Goal: Information Seeking & Learning: Understand process/instructions

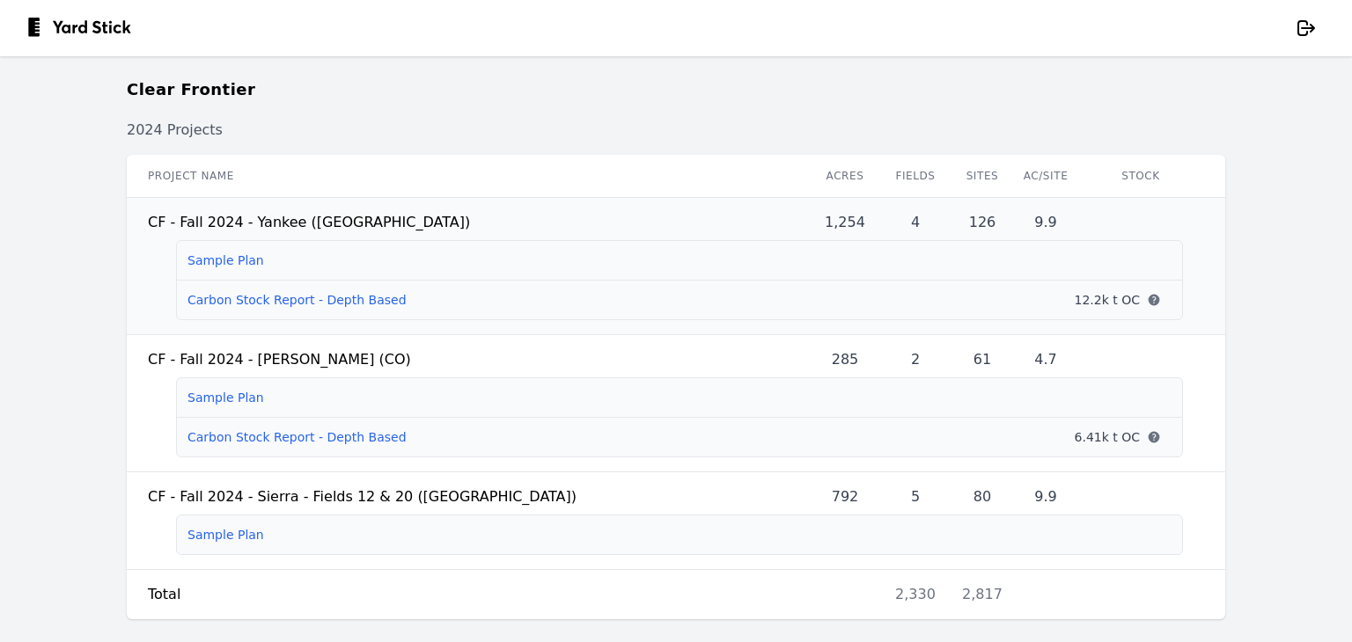
click at [325, 302] on link "Carbon Stock Report - Depth Based" at bounding box center [296, 300] width 219 height 14
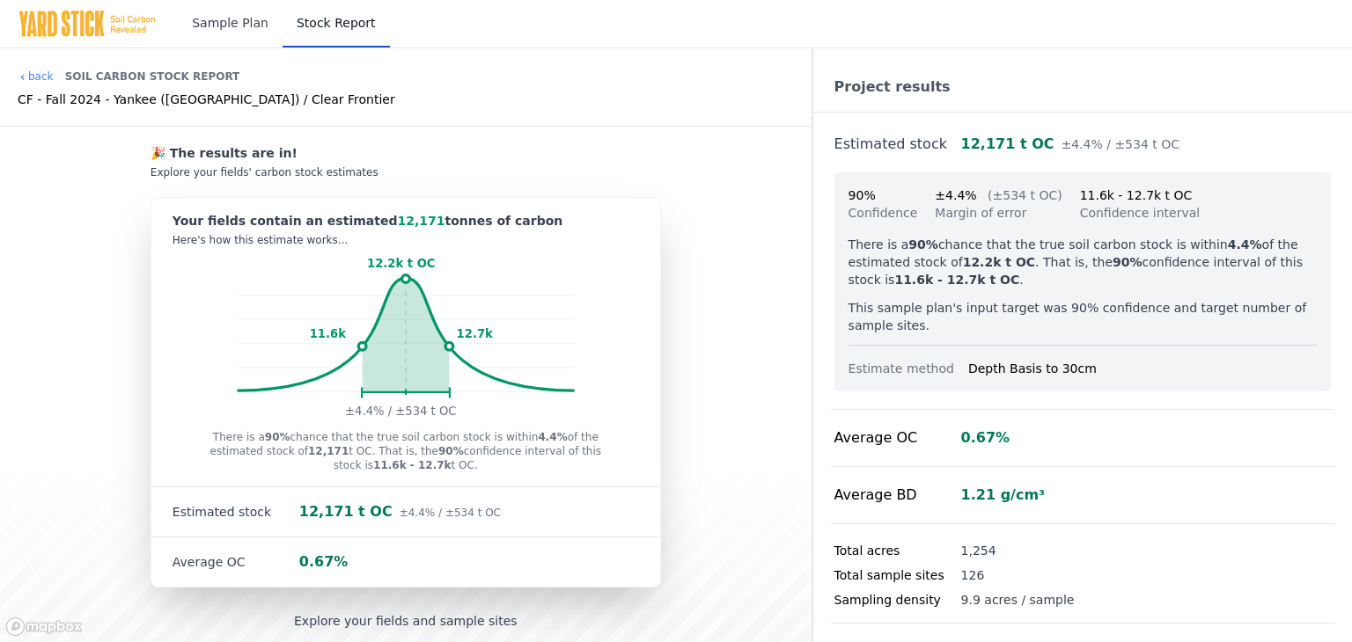
click at [231, 25] on link "Sample Plan" at bounding box center [230, 24] width 105 height 48
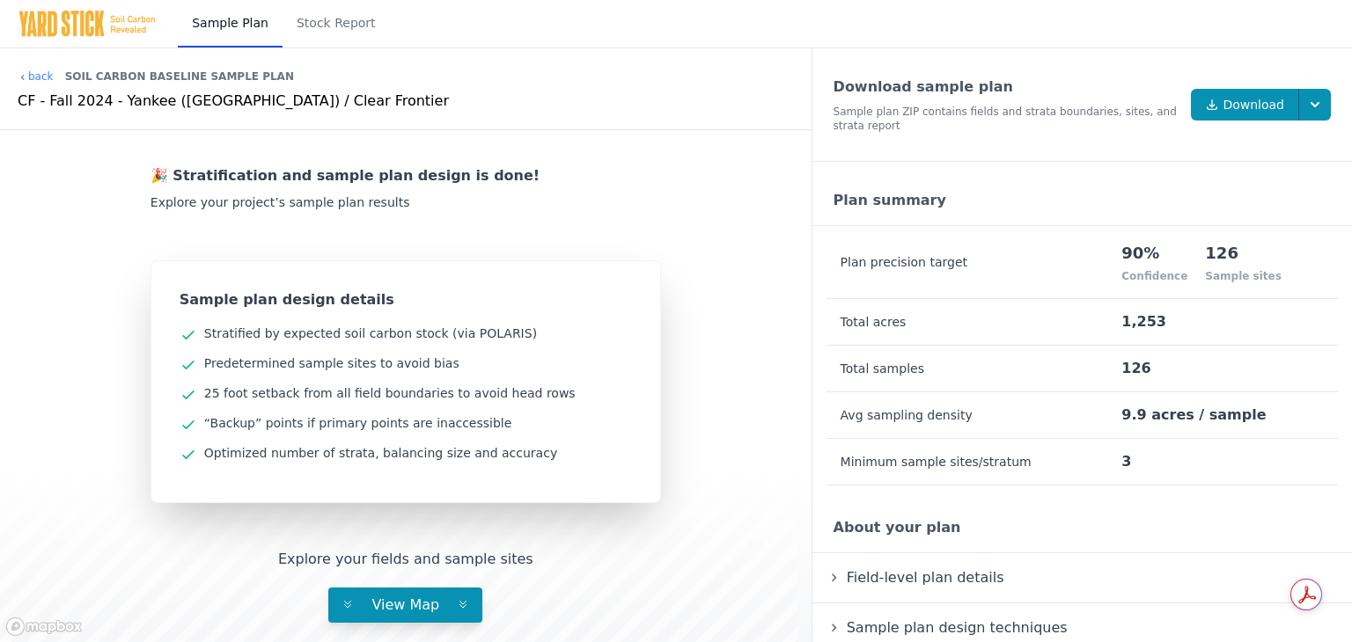
click at [910, 582] on span "Field-level plan details" at bounding box center [925, 578] width 165 height 24
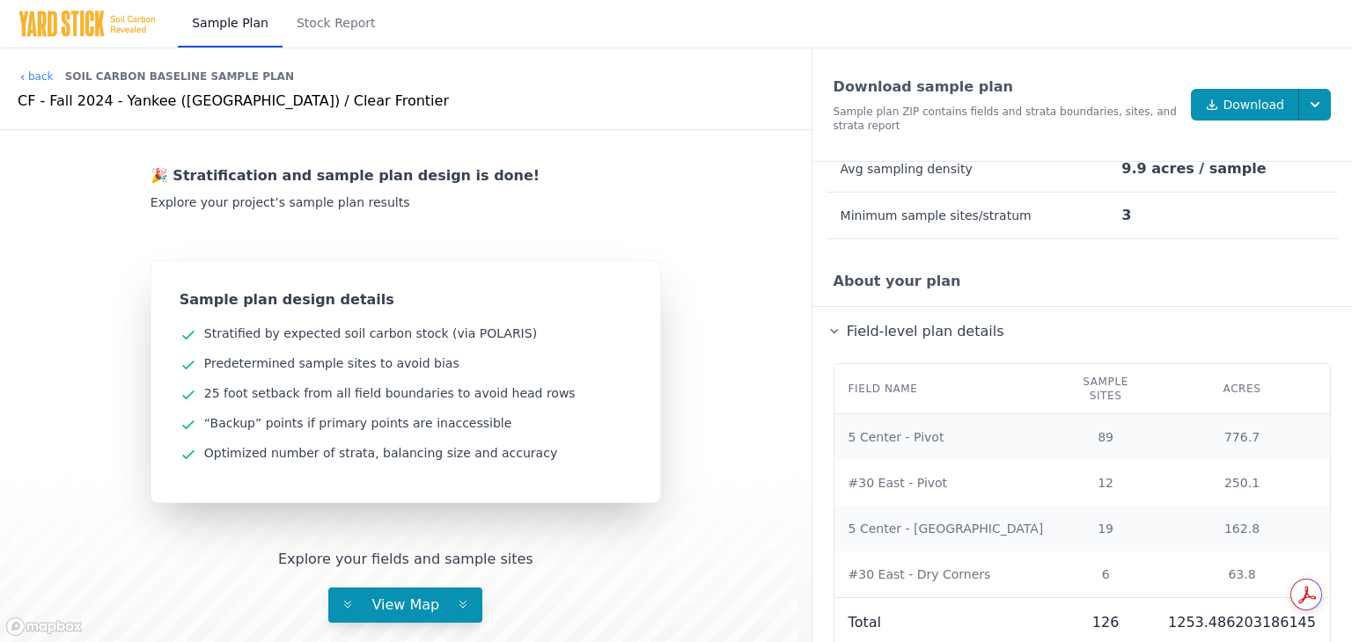
scroll to position [407, 0]
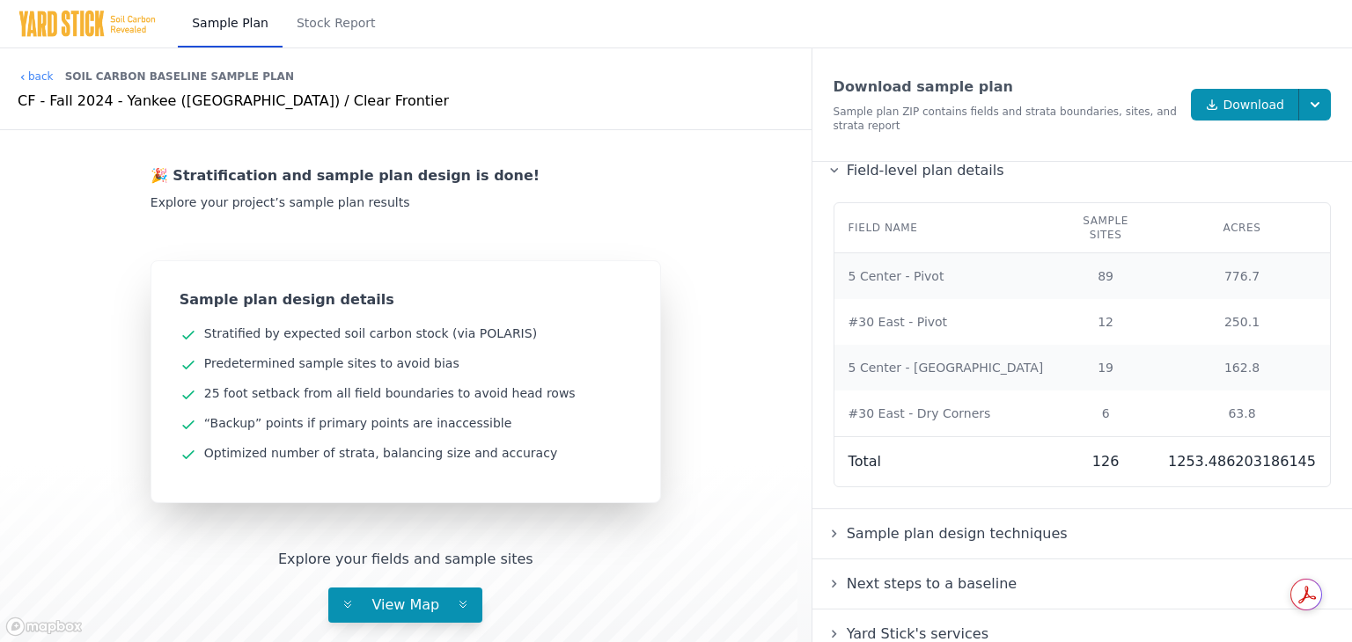
click at [894, 522] on span "Sample plan design techniques" at bounding box center [957, 534] width 228 height 24
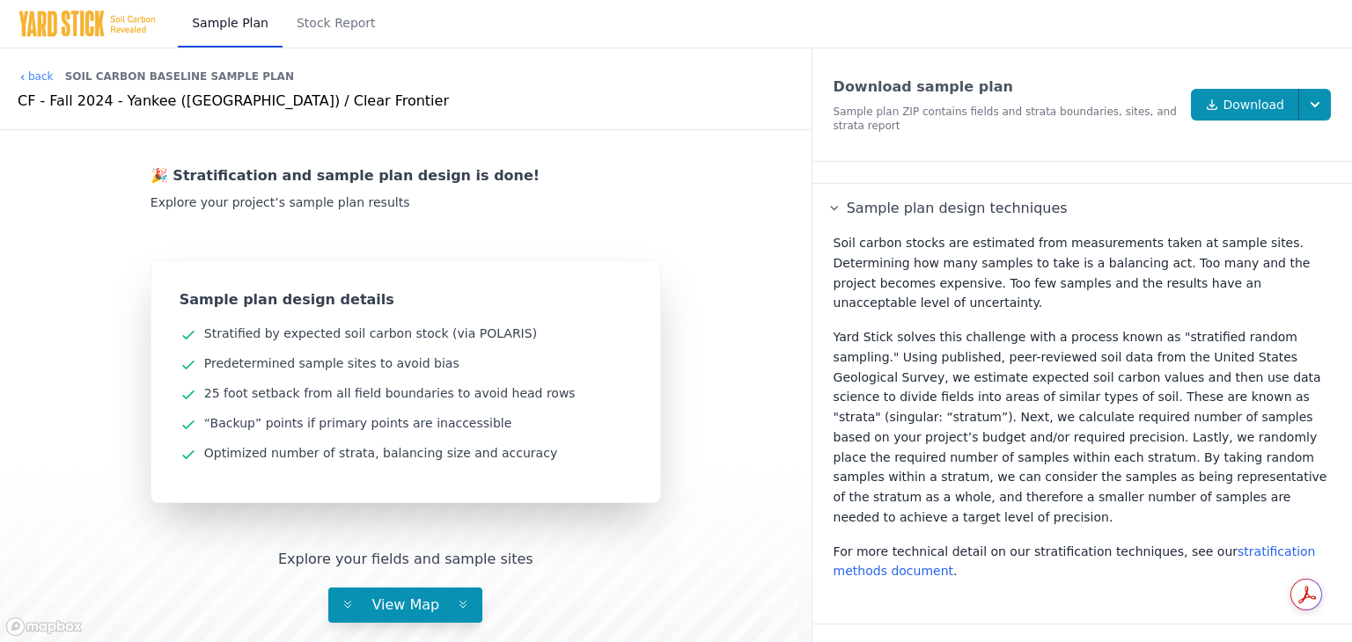
scroll to position [758, 0]
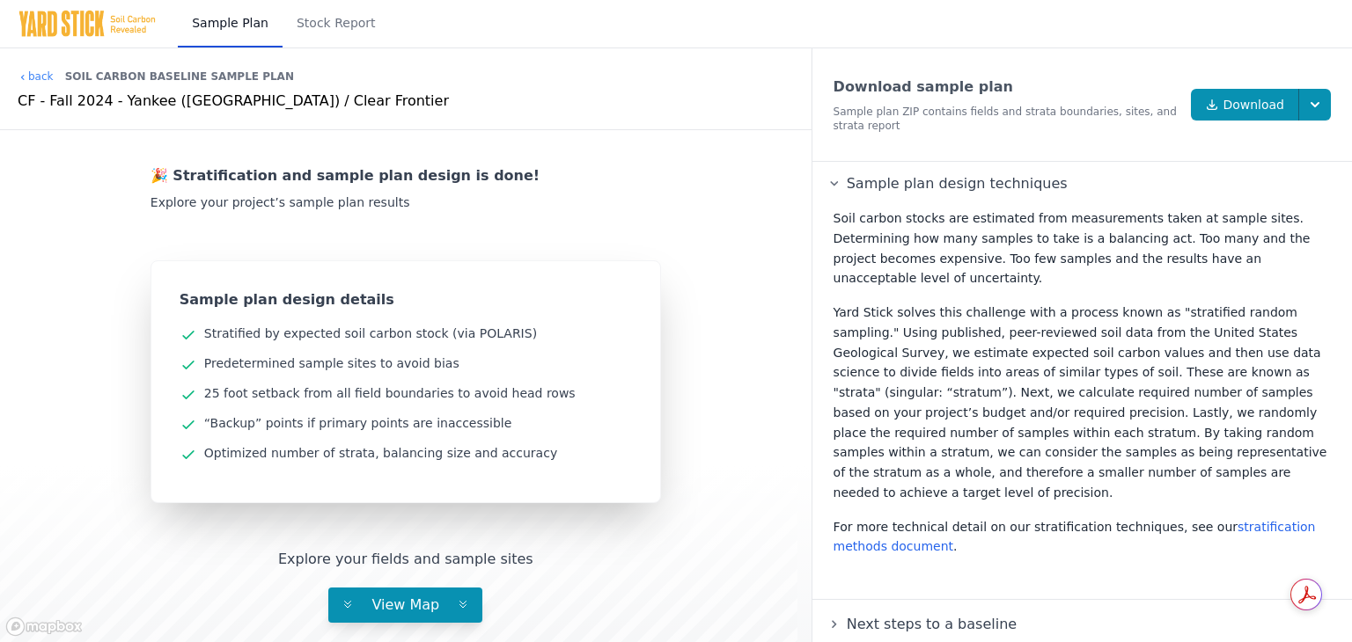
click at [936, 612] on span "Next steps to a baseline" at bounding box center [931, 624] width 177 height 24
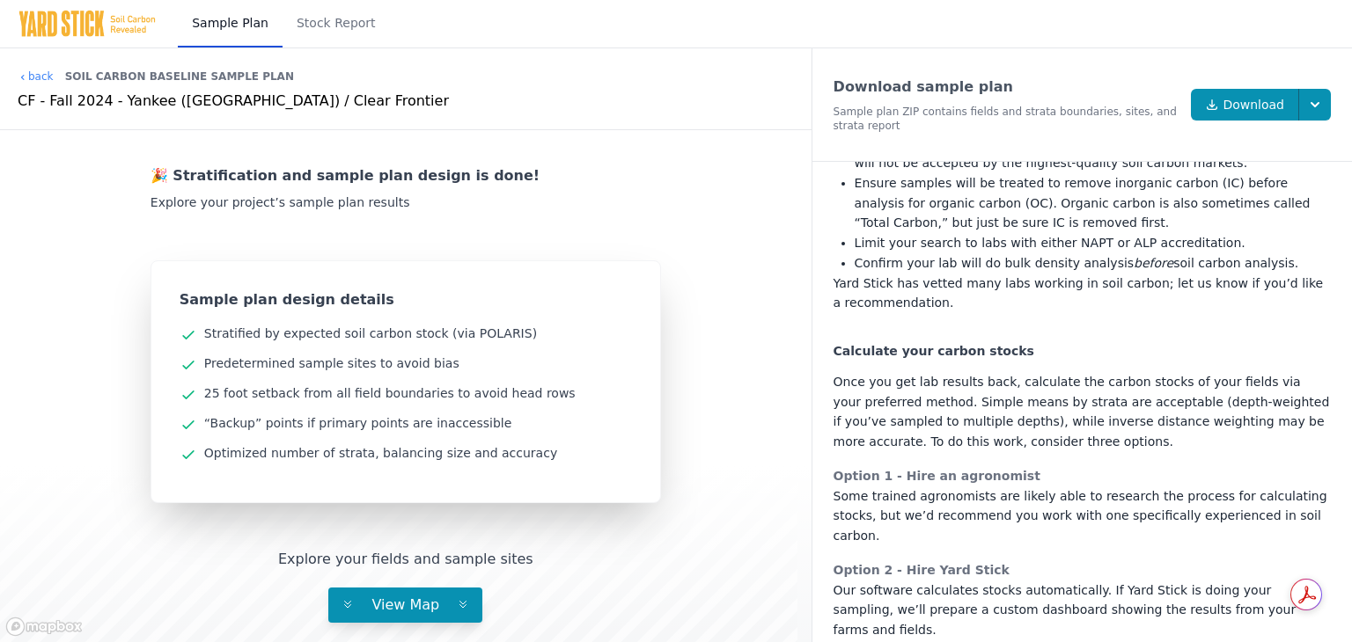
scroll to position [1739, 0]
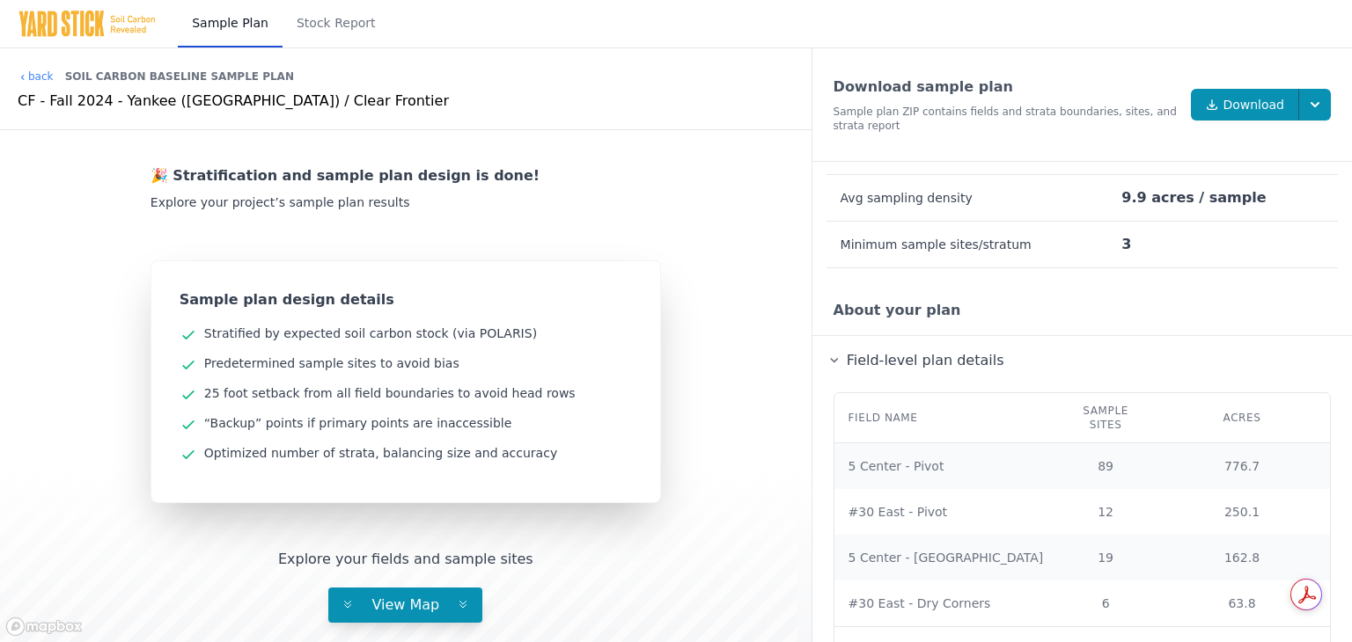
scroll to position [0, 0]
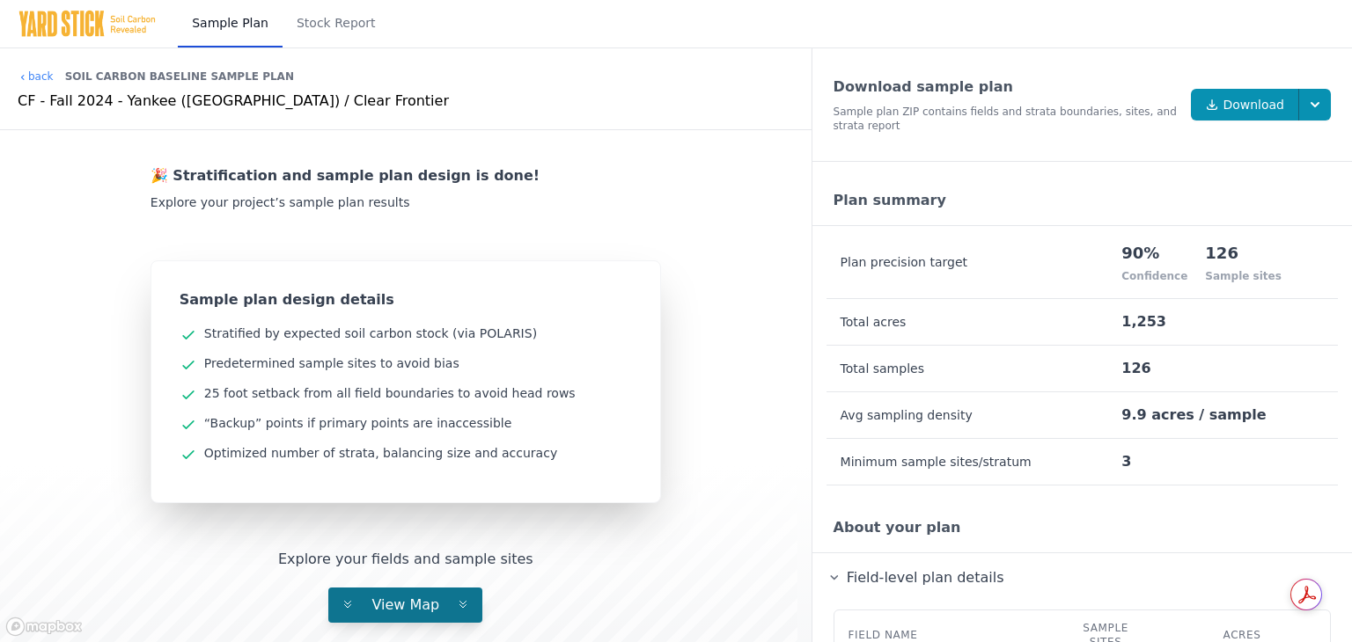
click at [397, 599] on span "View Map" at bounding box center [405, 605] width 96 height 17
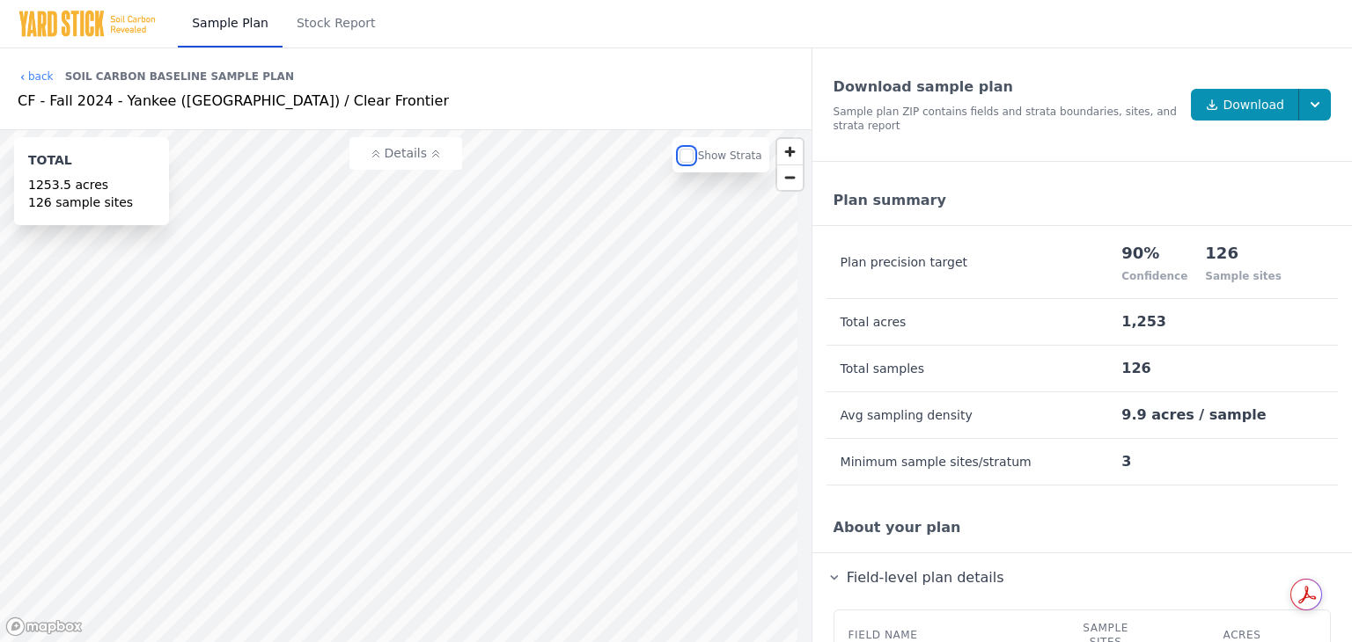
click at [693, 155] on input "checkbox" at bounding box center [686, 156] width 14 height 14
checkbox input "true"
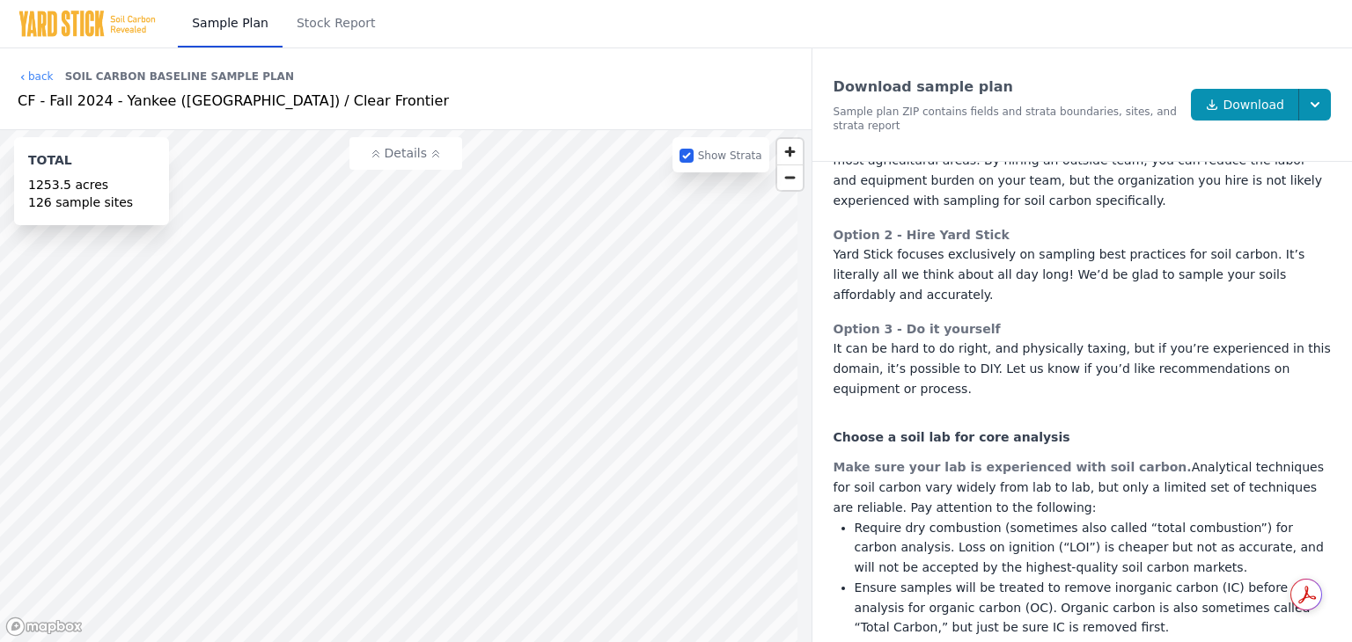
scroll to position [1333, 0]
